Goal: Information Seeking & Learning: Learn about a topic

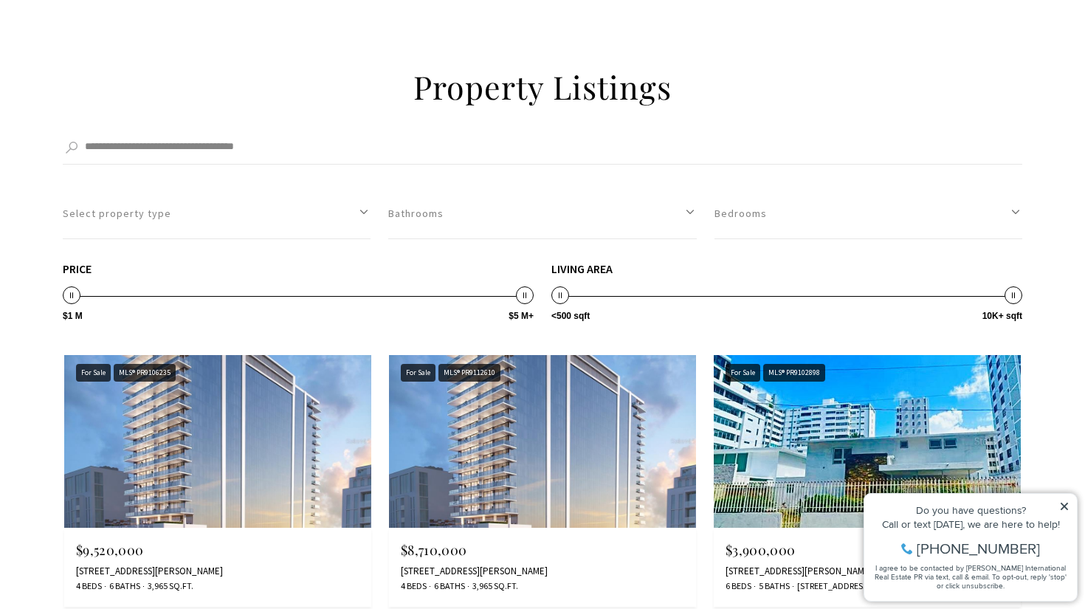
scroll to position [1195, 0]
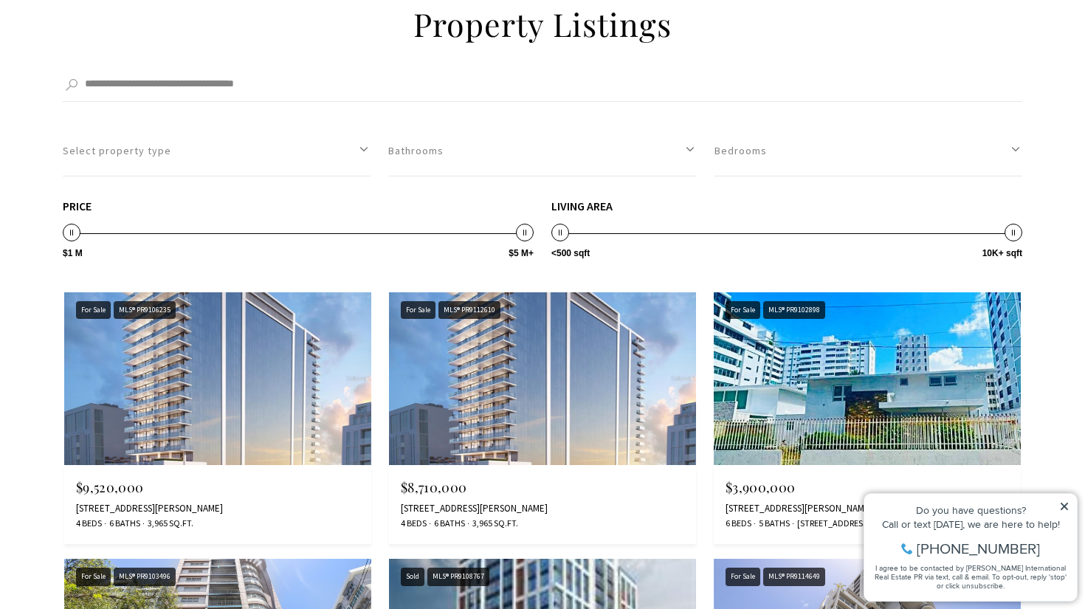
click at [187, 409] on img at bounding box center [217, 378] width 307 height 173
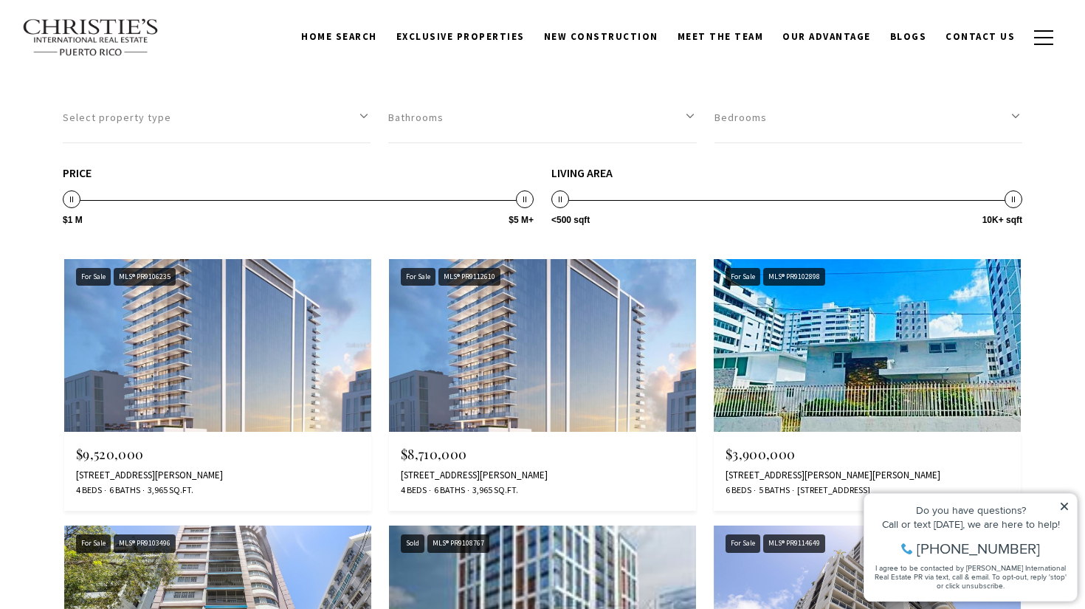
scroll to position [1181, 0]
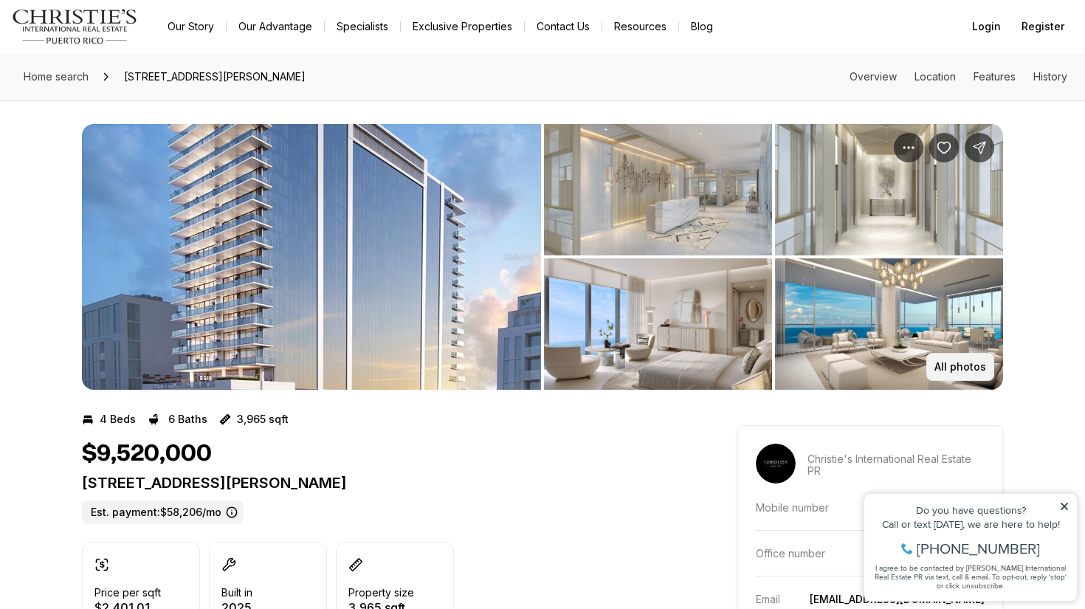
click at [963, 359] on button "All photos" at bounding box center [960, 367] width 68 height 28
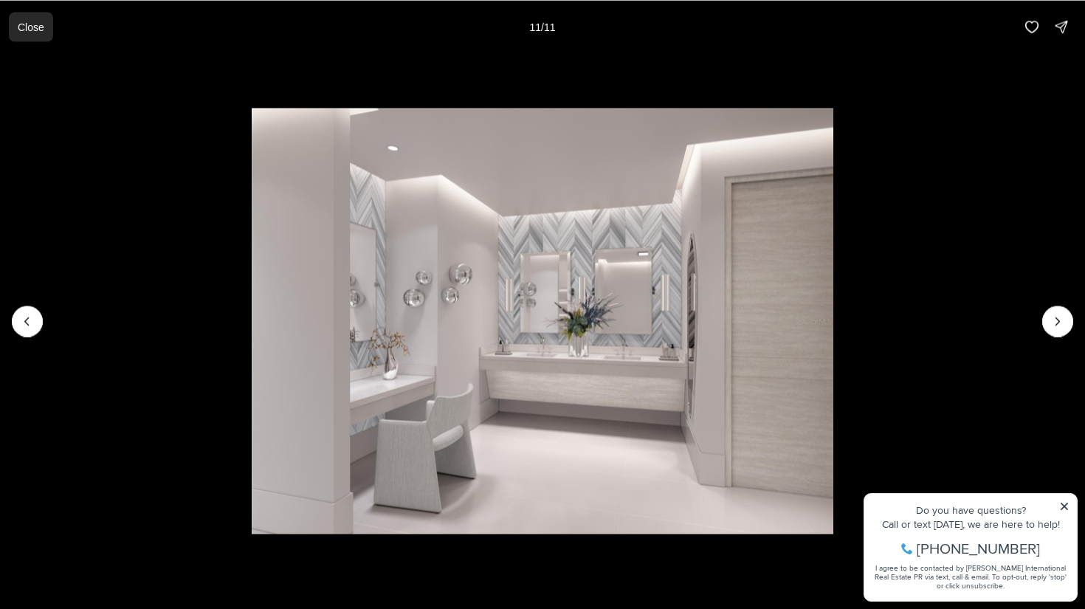
click at [30, 23] on p "Close" at bounding box center [31, 27] width 27 height 12
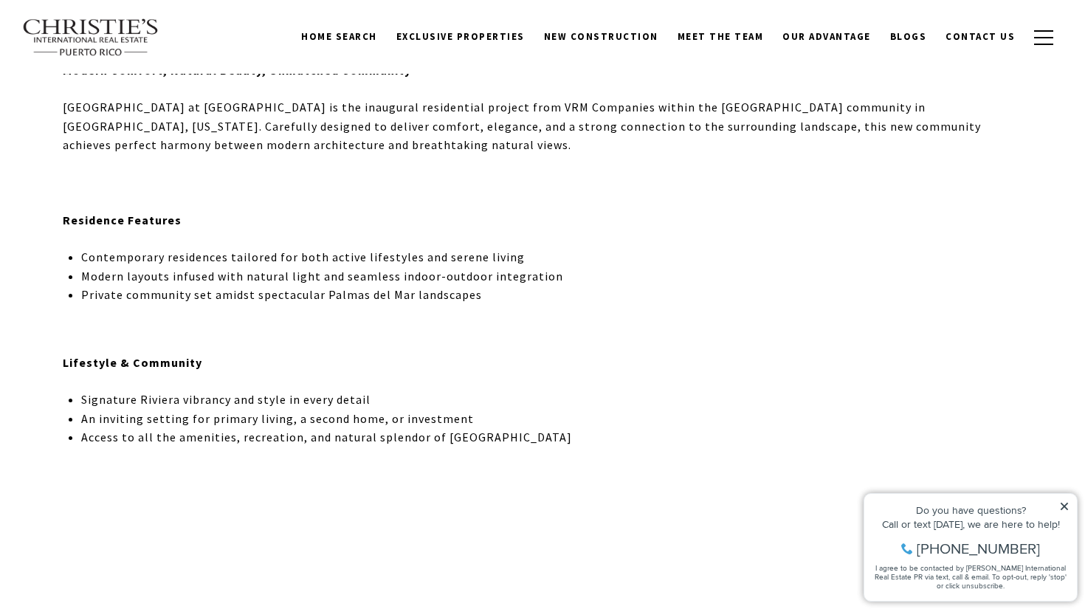
scroll to position [496, 0]
